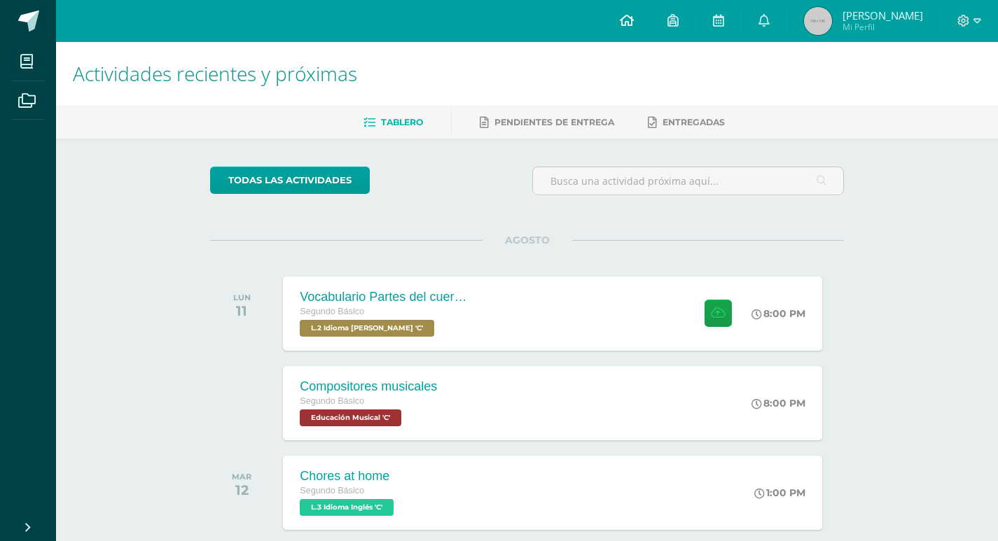
click at [632, 18] on link at bounding box center [627, 21] width 48 height 42
click at [488, 477] on div "Cancha de Balonmano y Contenido Evento Cancha de Balonmano y Contenido Evento C…" at bounding box center [553, 492] width 544 height 75
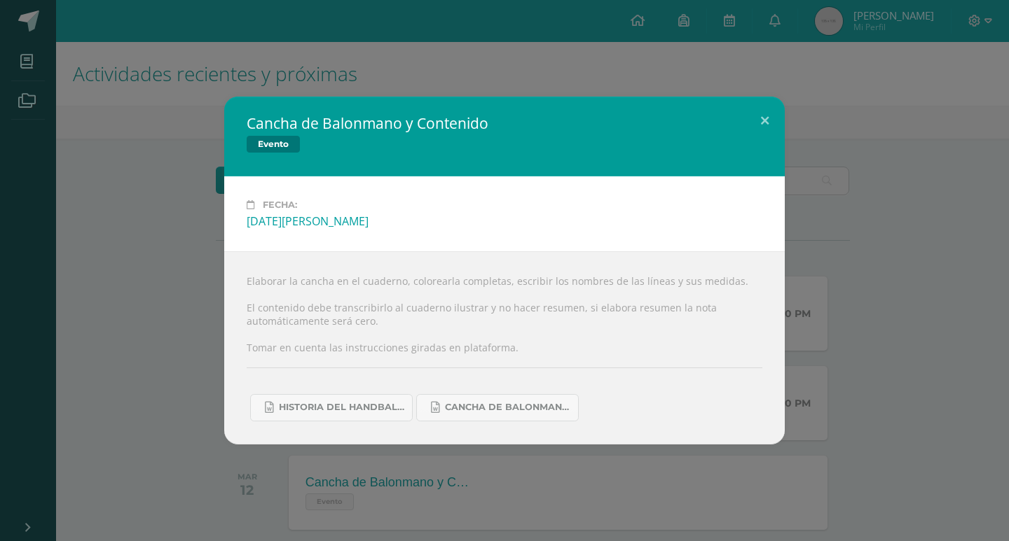
click at [693, 487] on div "Cancha de Balonmano y Contenido Evento Fecha: [DATE][PERSON_NAME] Elaborar la c…" at bounding box center [504, 270] width 1009 height 541
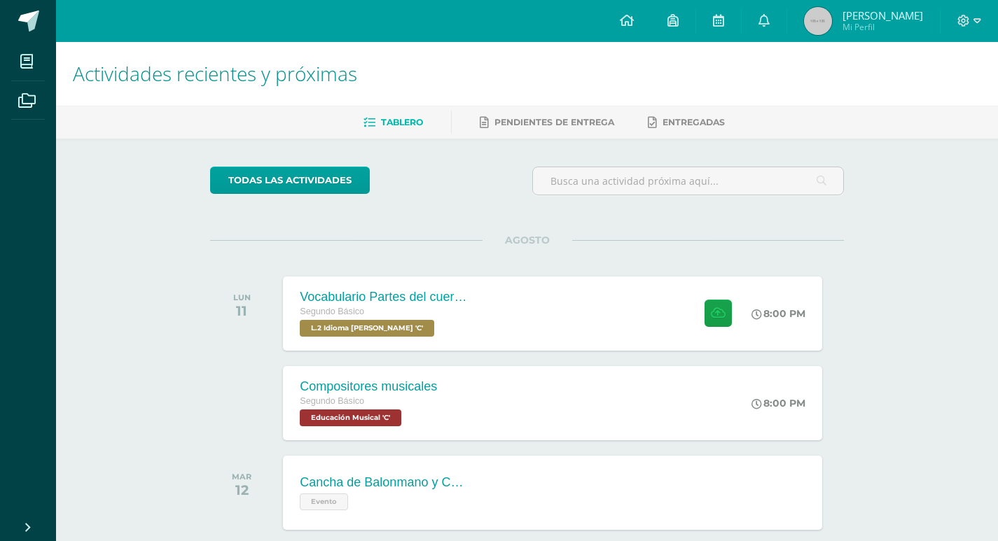
click at [508, 502] on div "Cancha de Balonmano y Contenido Evento Cancha de Balonmano y Contenido Evento F…" at bounding box center [552, 493] width 539 height 74
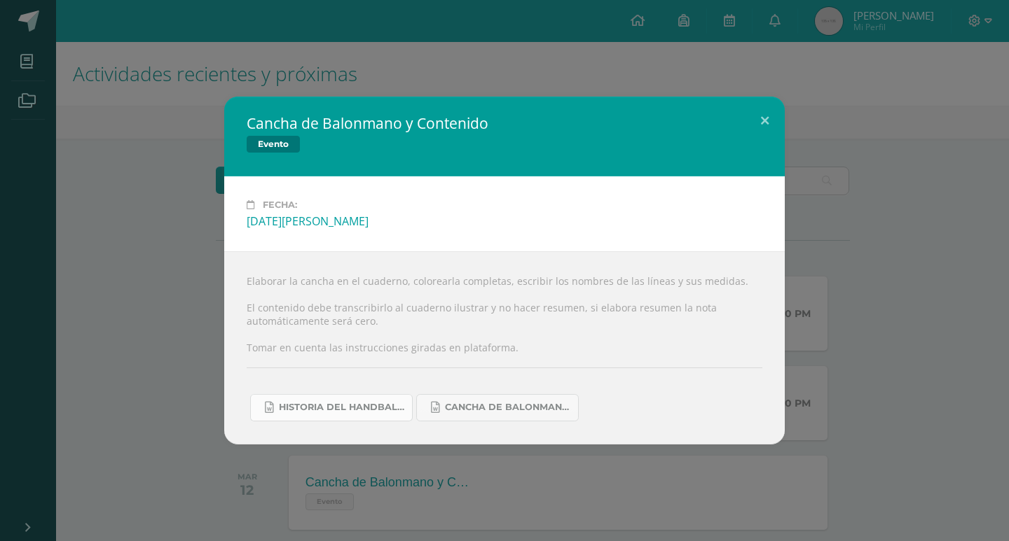
click at [314, 411] on span "Historia del handball.docx" at bounding box center [342, 407] width 126 height 11
click at [616, 71] on div "Cancha de Balonmano y Contenido Evento Fecha: [DATE][PERSON_NAME] Elaborar la c…" at bounding box center [504, 270] width 1009 height 541
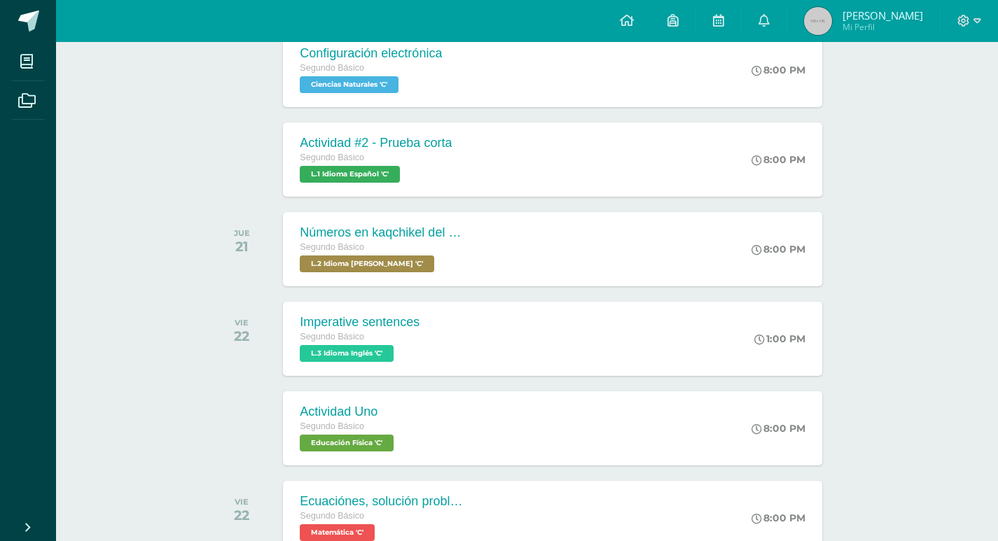
scroll to position [1467, 0]
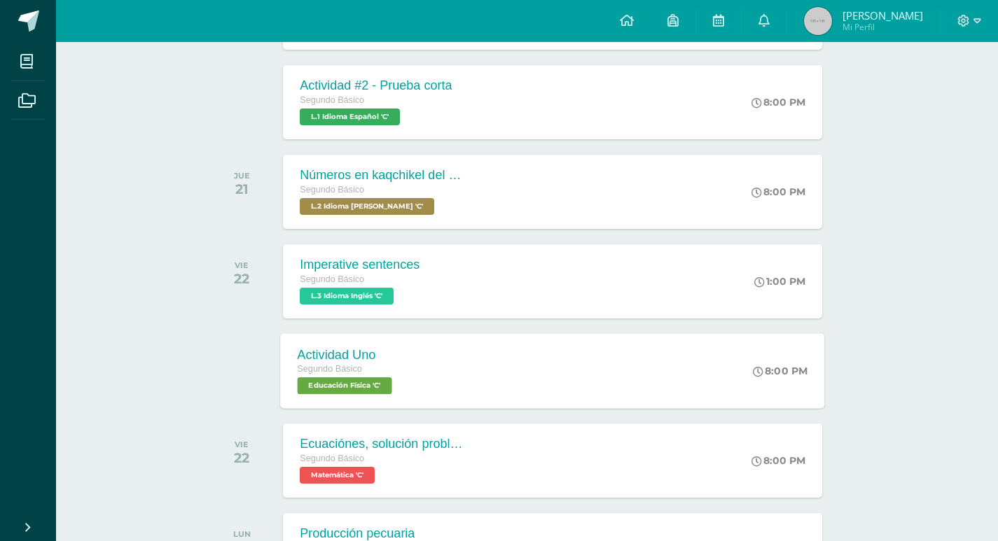
drag, startPoint x: 537, startPoint y: 359, endPoint x: 546, endPoint y: 359, distance: 8.4
click at [539, 361] on div "Actividad Uno Segundo Básico Educación Física 'C' 8:00 PM Actividad Uno Educaci…" at bounding box center [553, 370] width 544 height 75
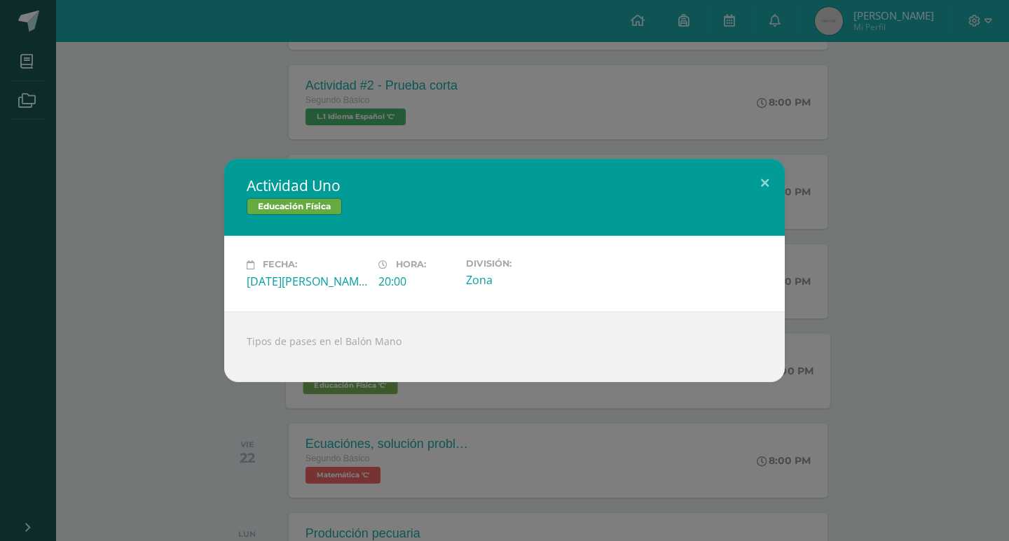
click at [524, 419] on div "Actividad Uno Educación Física Fecha: [DATE][PERSON_NAME] Hora: 20:00 División:…" at bounding box center [504, 270] width 1009 height 541
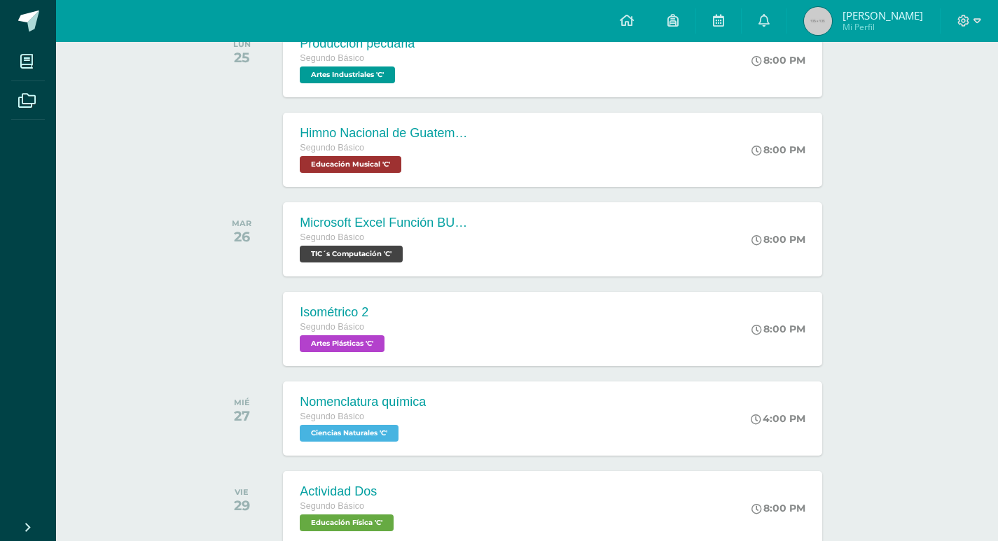
scroll to position [2027, 0]
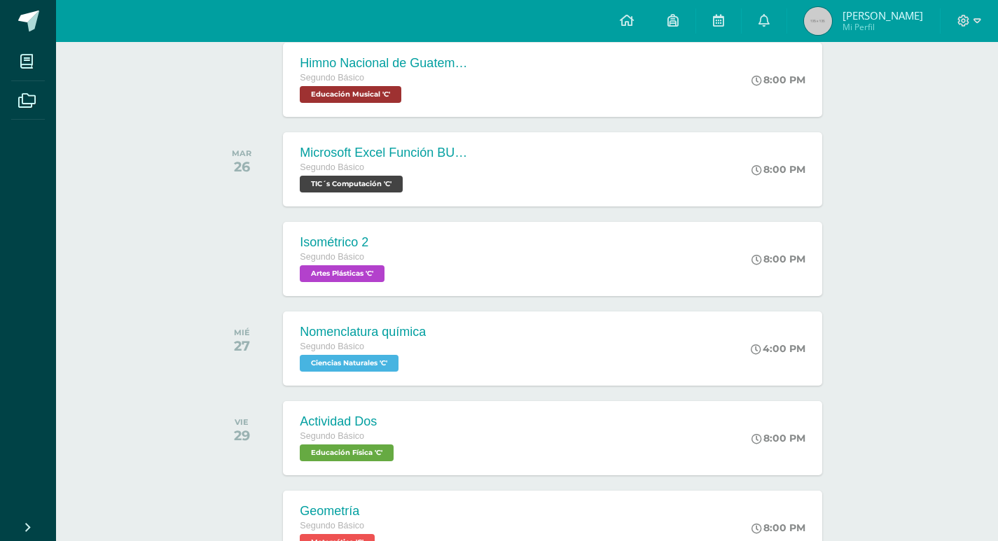
click at [538, 414] on div "Actividad Dos Segundo Básico Educación Física 'C' 8:00 PM Actividad Dos Educaci…" at bounding box center [552, 438] width 539 height 74
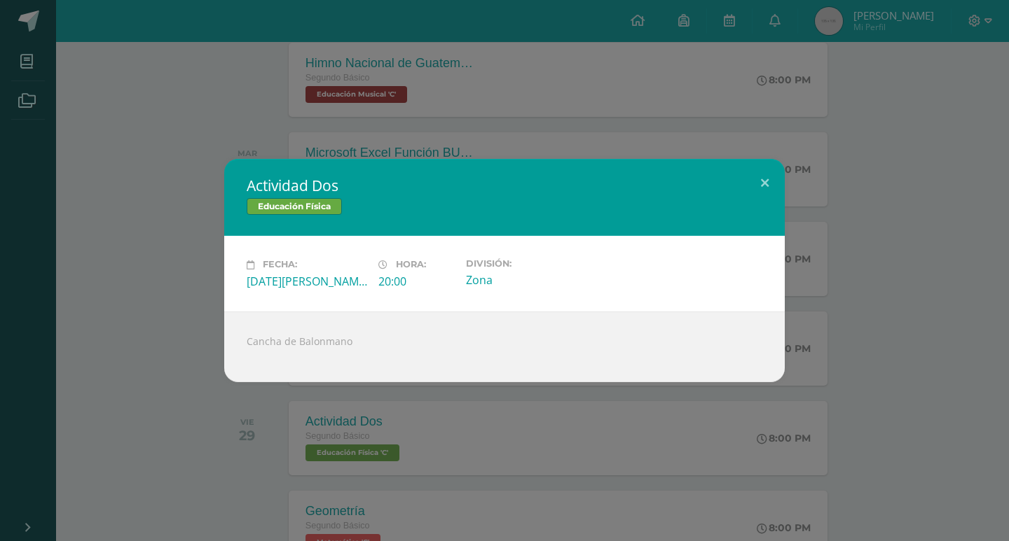
click at [473, 426] on div "Actividad Dos Educación Física Fecha: [DATE][PERSON_NAME] Hora: 20:00 División:…" at bounding box center [504, 270] width 1009 height 541
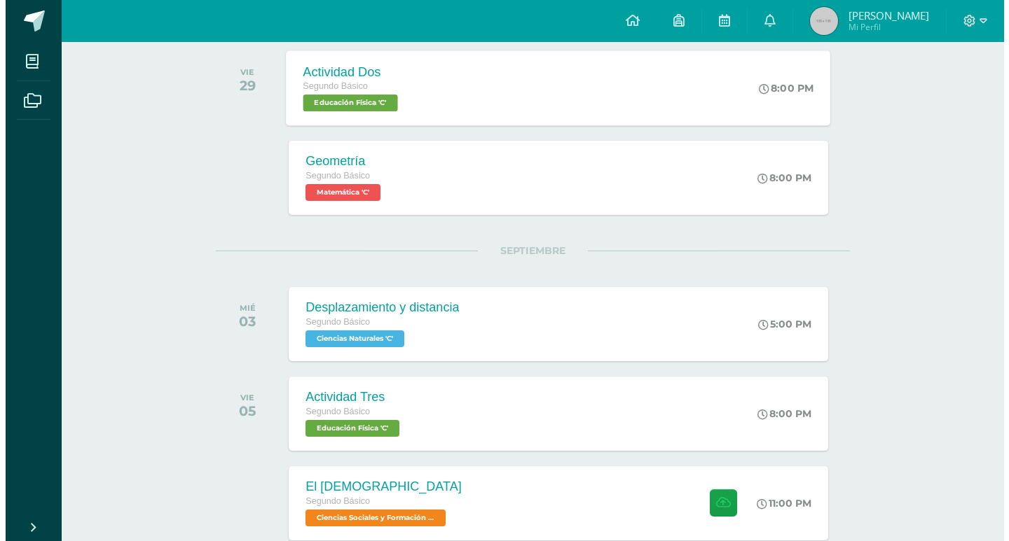
scroll to position [2447, 0]
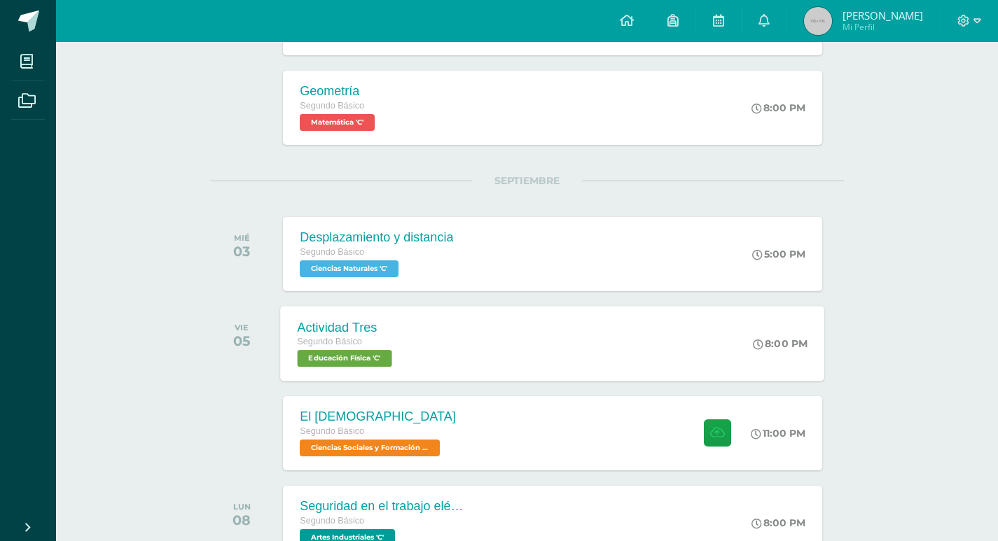
click at [532, 359] on div "Actividad Tres Segundo Básico Educación Física 'C' 8:00 PM Actividad Tres Educa…" at bounding box center [553, 343] width 544 height 75
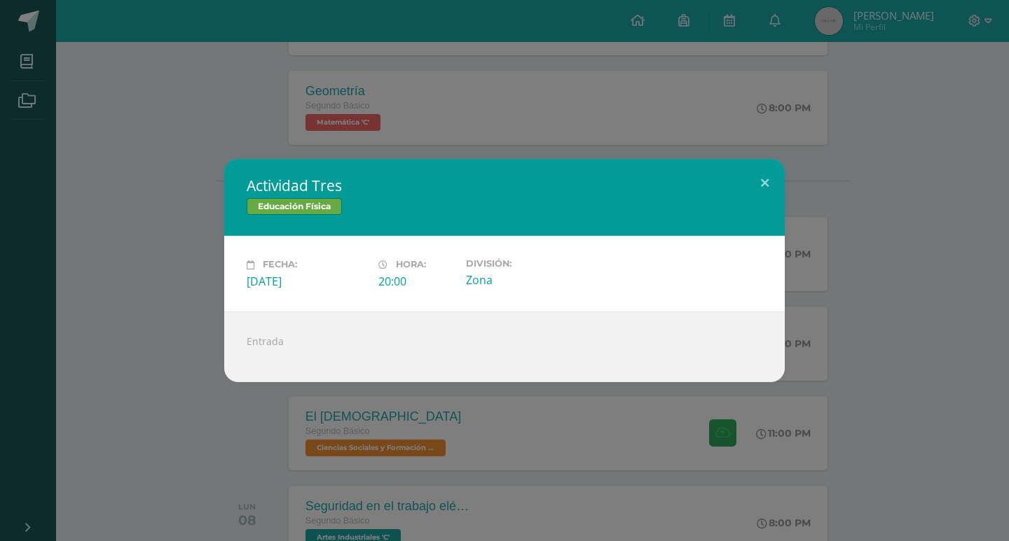
click at [819, 367] on div "Actividad Tres Educación Física Fecha: [DATE] Hora: 20:00 División:" at bounding box center [504, 270] width 997 height 223
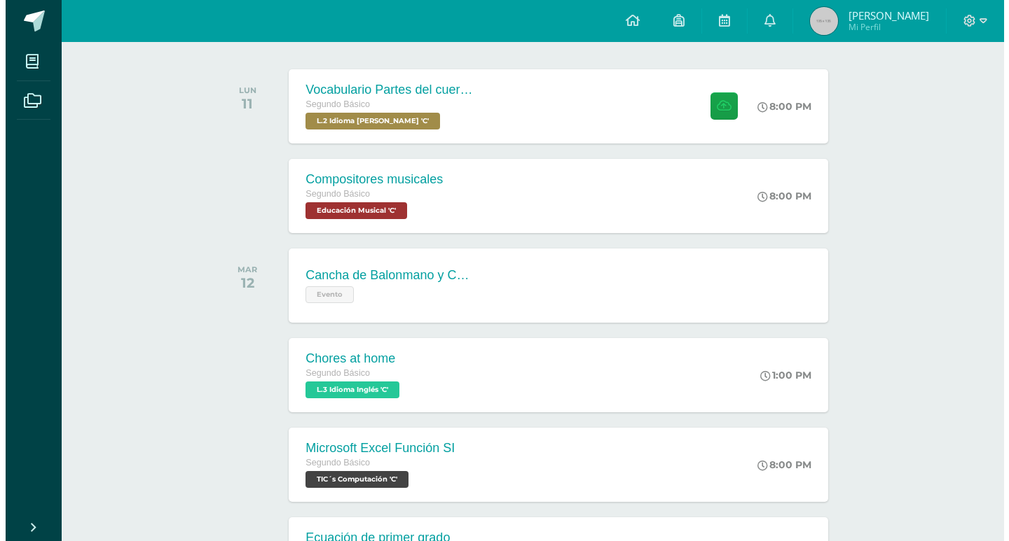
scroll to position [206, 0]
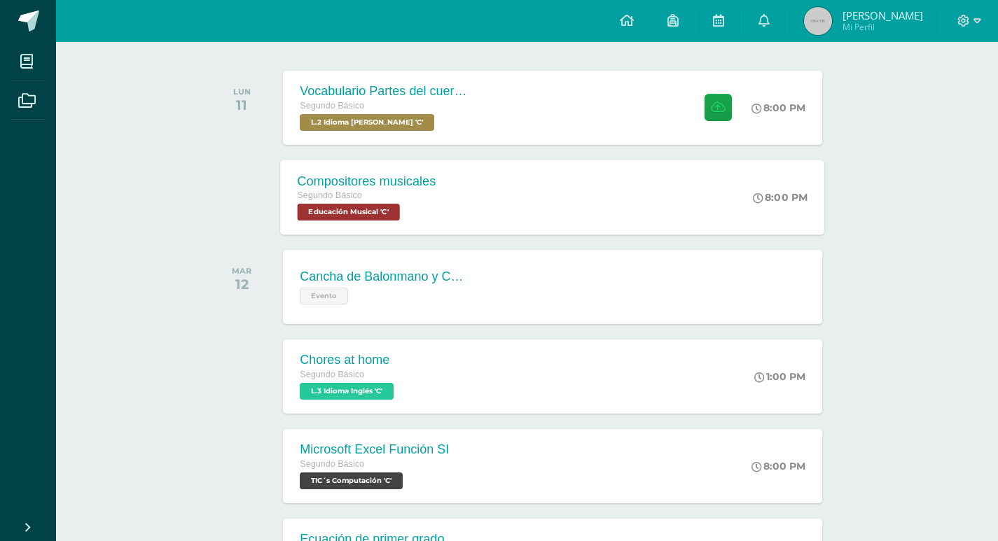
click at [454, 183] on div "Compositores musicales Segundo Básico Educación Musical 'C' 8:00 PM Compositore…" at bounding box center [553, 197] width 544 height 75
